Goal: Task Accomplishment & Management: Manage account settings

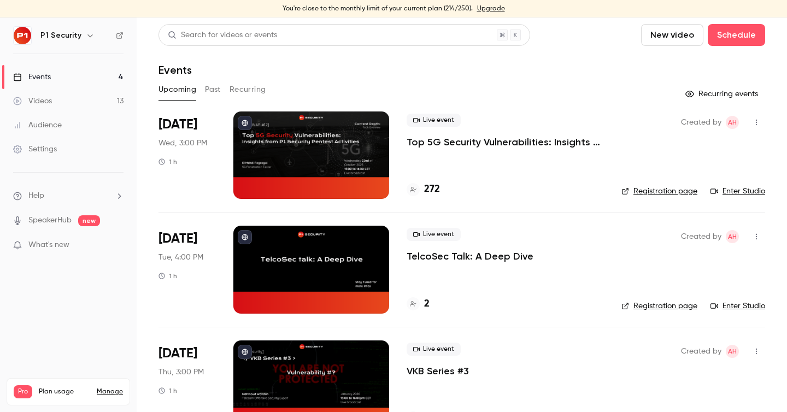
click at [447, 146] on p "Top 5G Security Vulnerabilities: Insights from P1 Security Pentest Activities" at bounding box center [504, 141] width 197 height 13
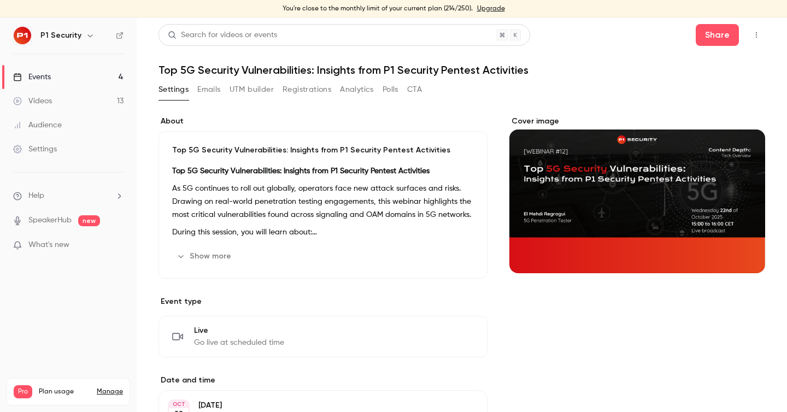
click at [297, 81] on button "Registrations" at bounding box center [306, 89] width 49 height 17
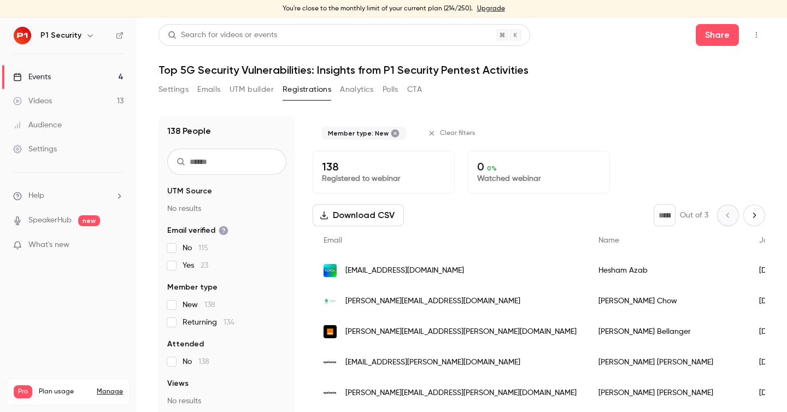
click at [394, 87] on button "Polls" at bounding box center [390, 89] width 16 height 17
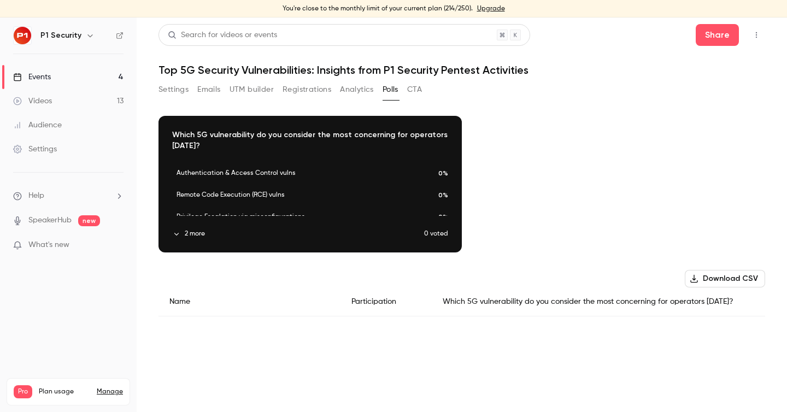
click at [180, 234] on icon "button" at bounding box center [177, 234] width 8 height 8
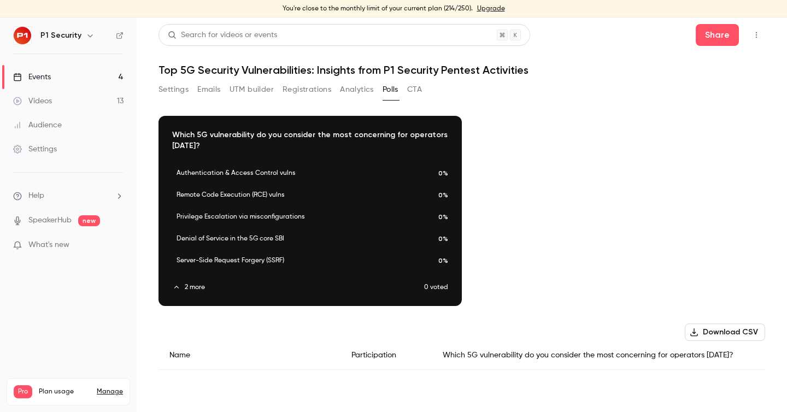
click at [420, 86] on button "CTA" at bounding box center [414, 89] width 15 height 17
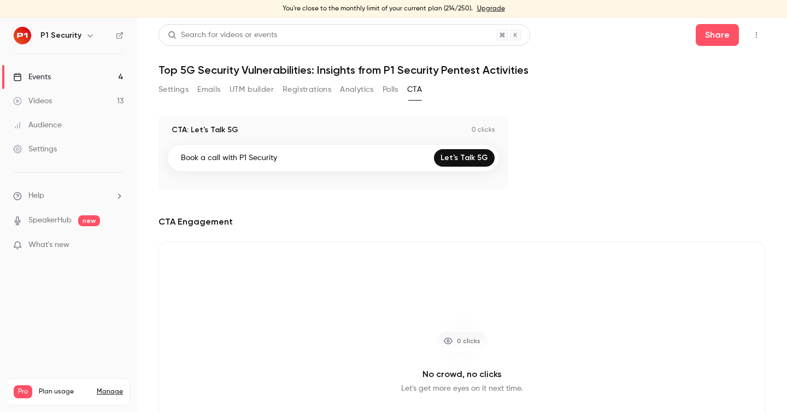
click at [395, 91] on button "Polls" at bounding box center [390, 89] width 16 height 17
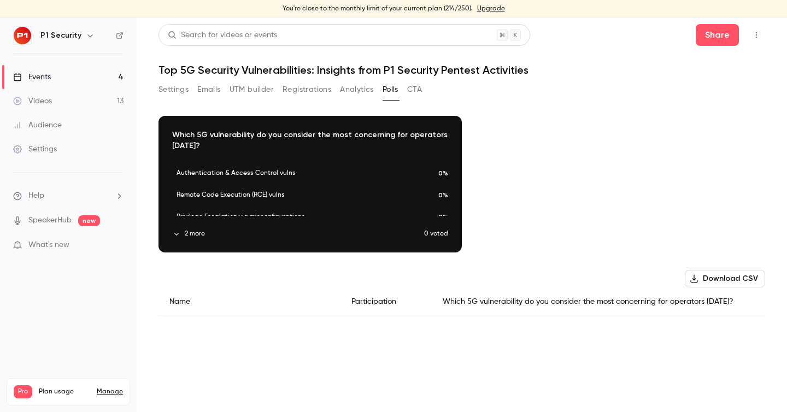
click at [467, 97] on div "Settings Emails UTM builder Registrations Analytics Polls CTA" at bounding box center [461, 92] width 606 height 22
click at [364, 83] on button "Analytics" at bounding box center [357, 89] width 34 height 17
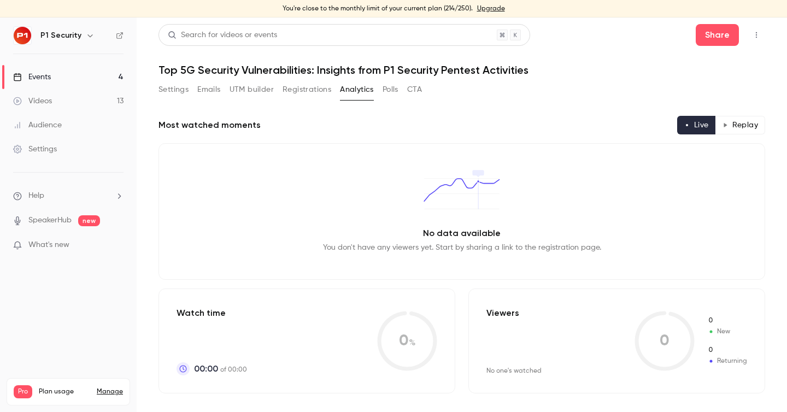
click at [166, 96] on button "Settings" at bounding box center [173, 89] width 30 height 17
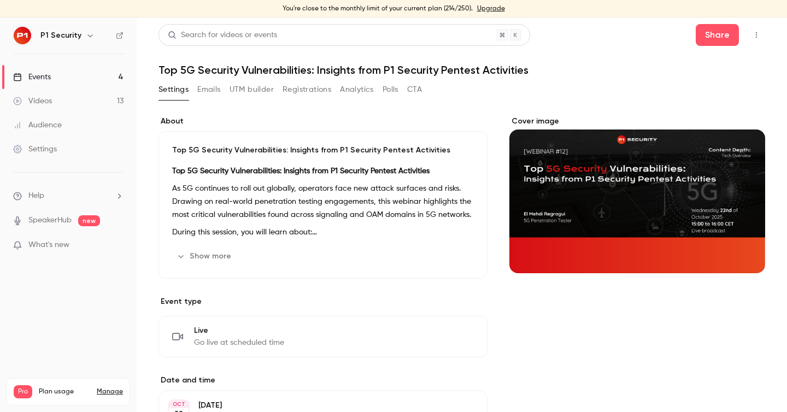
scroll to position [48, 0]
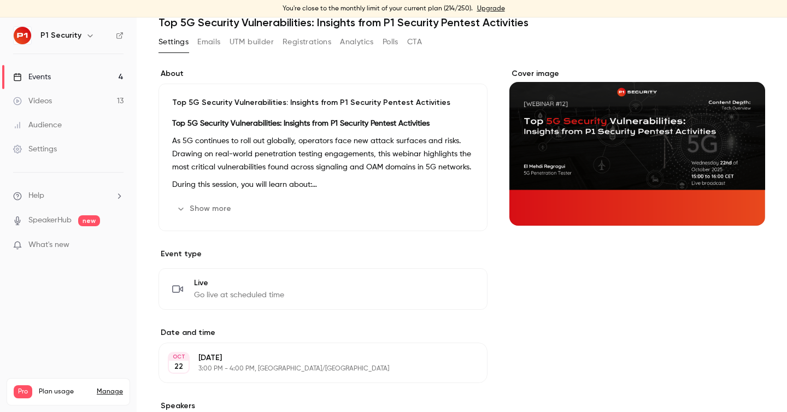
click at [389, 45] on button "Polls" at bounding box center [390, 41] width 16 height 17
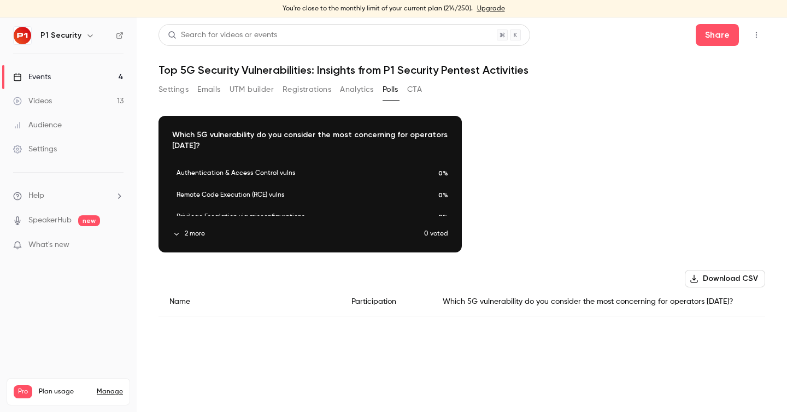
click at [164, 85] on button "Settings" at bounding box center [173, 89] width 30 height 17
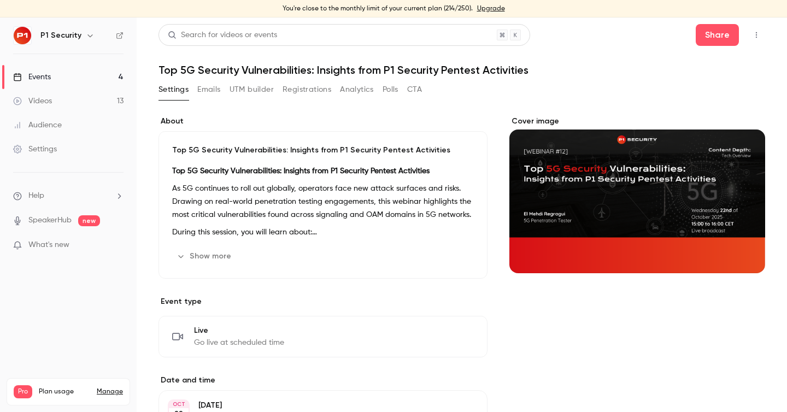
click at [306, 85] on button "Registrations" at bounding box center [306, 89] width 49 height 17
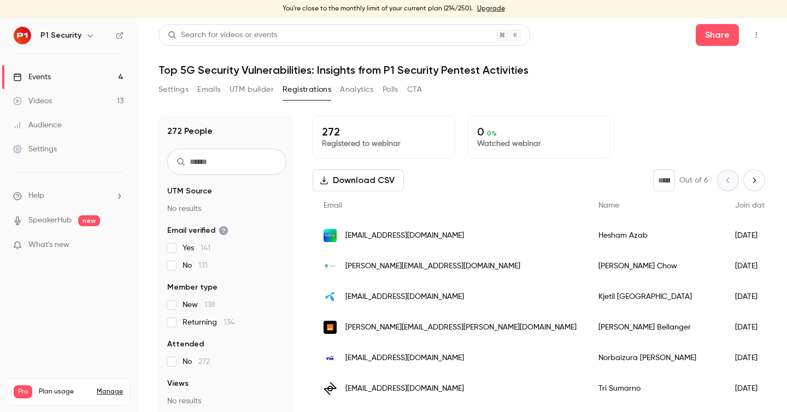
scroll to position [180, 0]
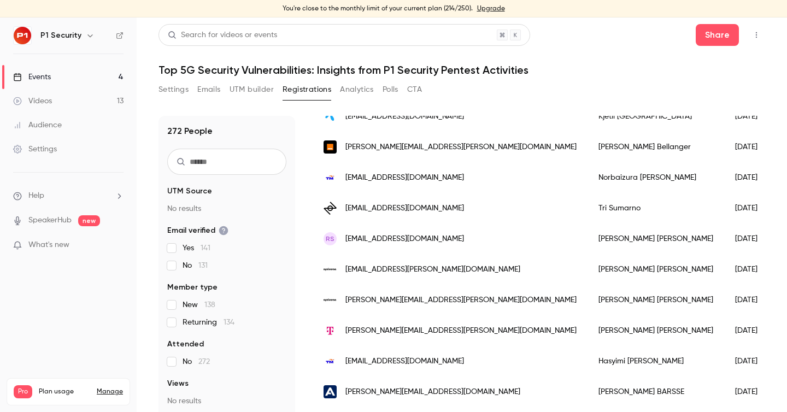
click at [174, 299] on label "New 138" at bounding box center [226, 304] width 119 height 11
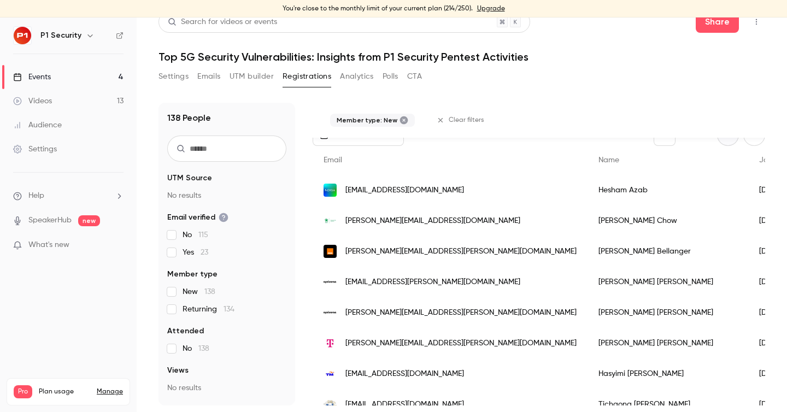
scroll to position [0, 0]
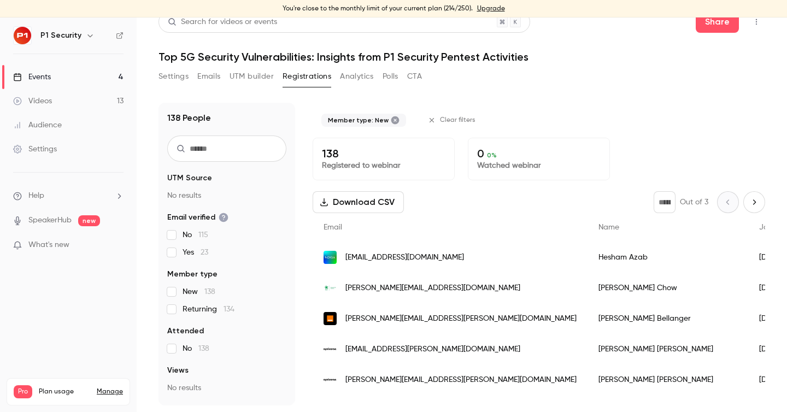
click at [759, 204] on icon "Next page" at bounding box center [754, 202] width 12 height 9
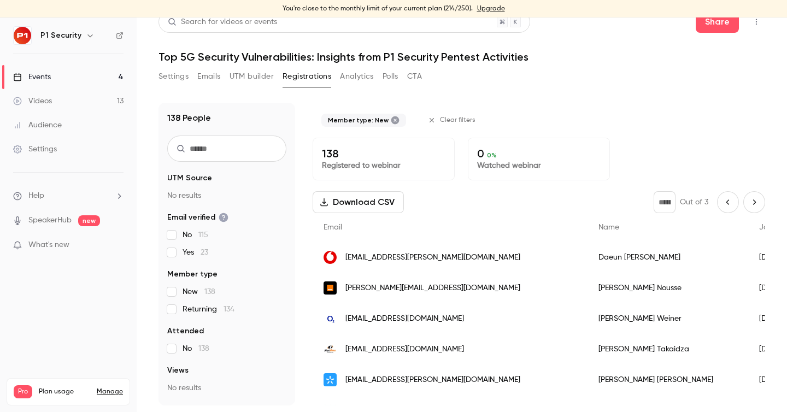
click at [748, 204] on icon "Next page" at bounding box center [754, 202] width 12 height 9
type input "*"
